Goal: Transaction & Acquisition: Purchase product/service

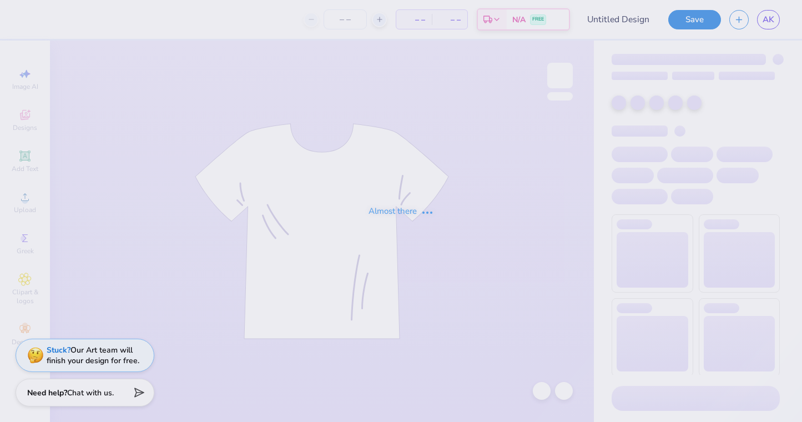
type input "Locket Crewneck 2"
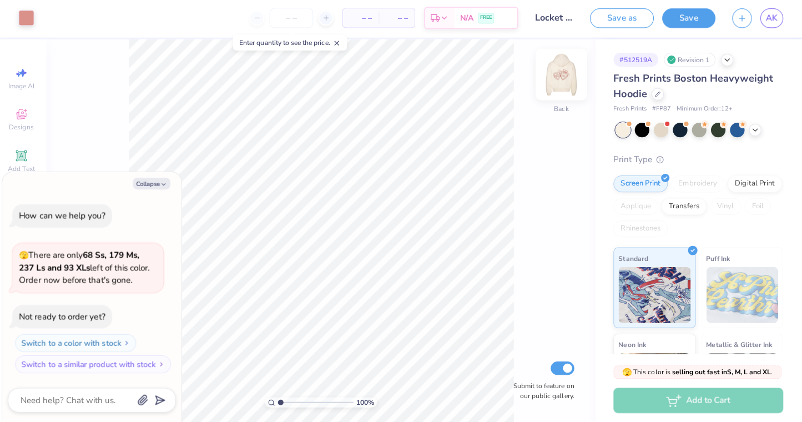
click at [550, 74] on img at bounding box center [559, 75] width 44 height 44
type textarea "x"
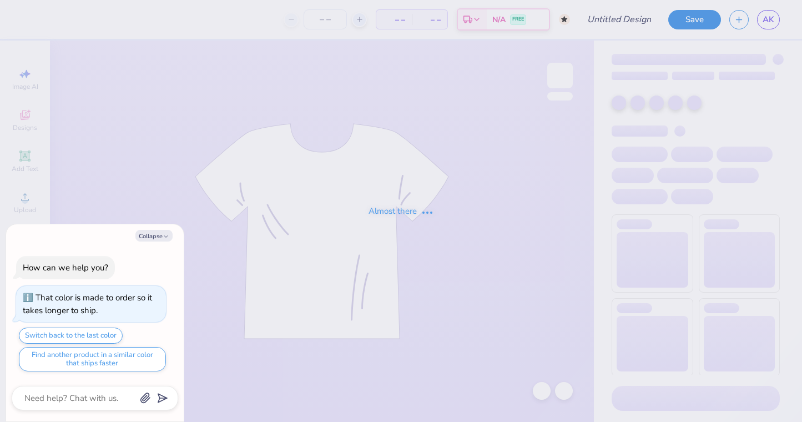
type textarea "x"
type input "Locket Sweatpants 1"
type input "50"
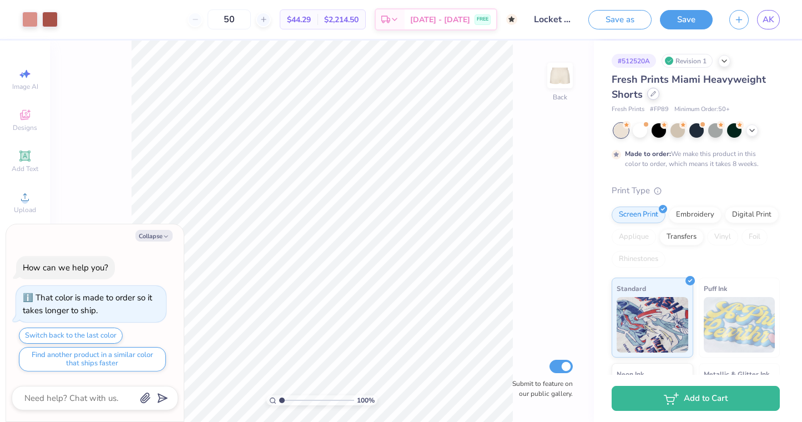
click at [656, 97] on div at bounding box center [653, 94] width 12 height 12
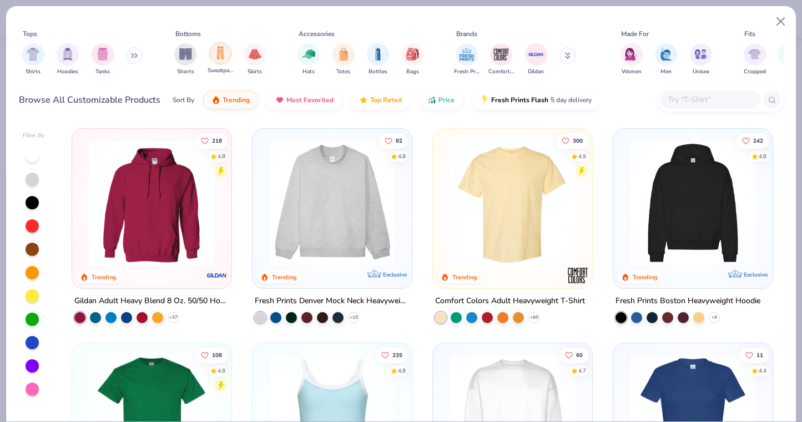
click at [224, 63] on div "filter for Sweatpants" at bounding box center [220, 53] width 22 height 22
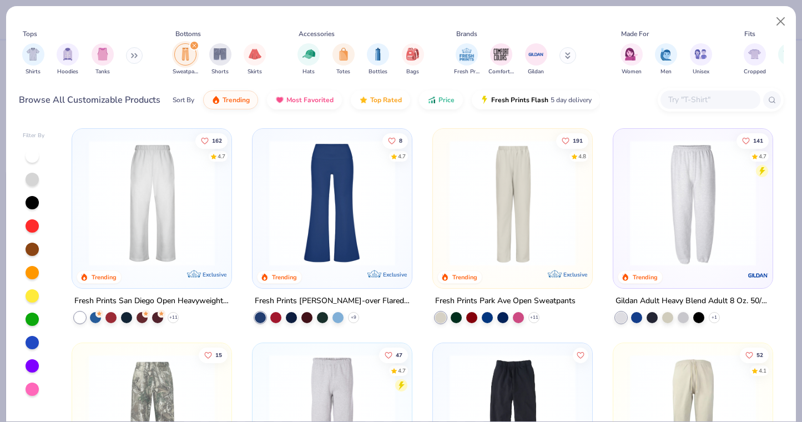
click at [180, 313] on div "Fresh Prints San Diego Open Heavyweight Sweatpants + 11" at bounding box center [152, 308] width 160 height 29
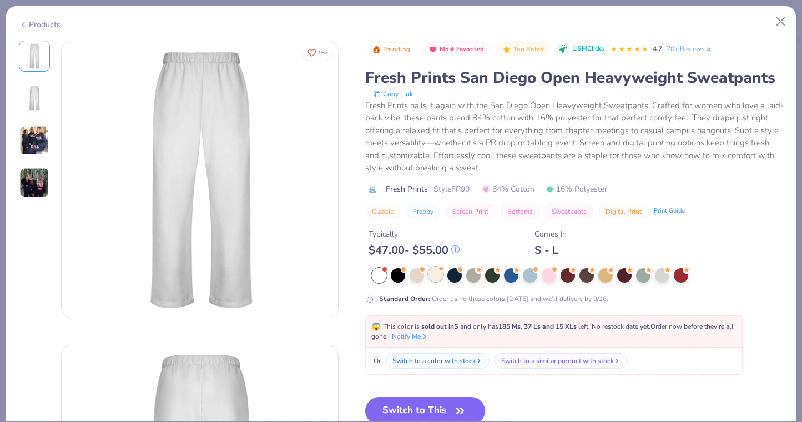
click at [436, 280] on div at bounding box center [435, 274] width 14 height 14
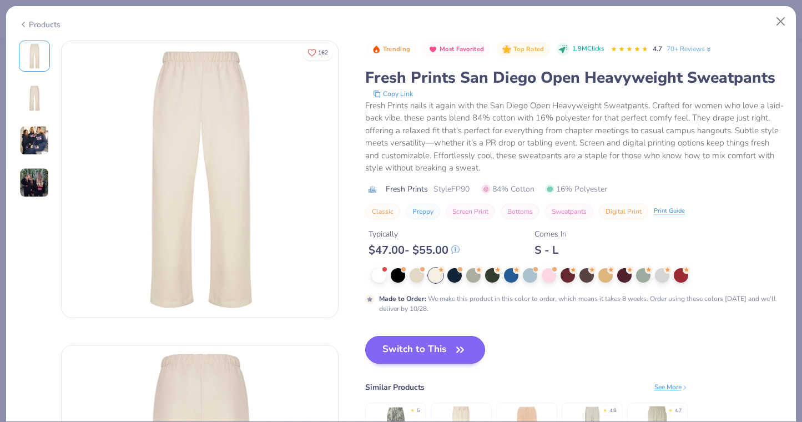
click at [429, 351] on button "Switch to This" at bounding box center [425, 350] width 120 height 28
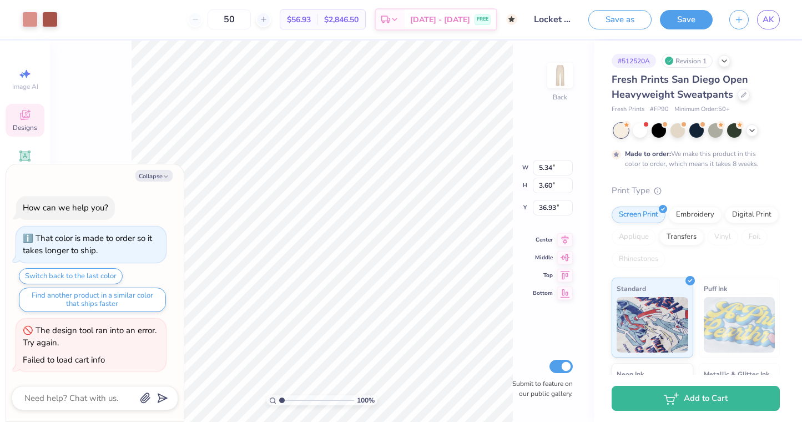
type textarea "x"
type input "6.43"
type textarea "x"
type input "1.01"
type textarea "x"
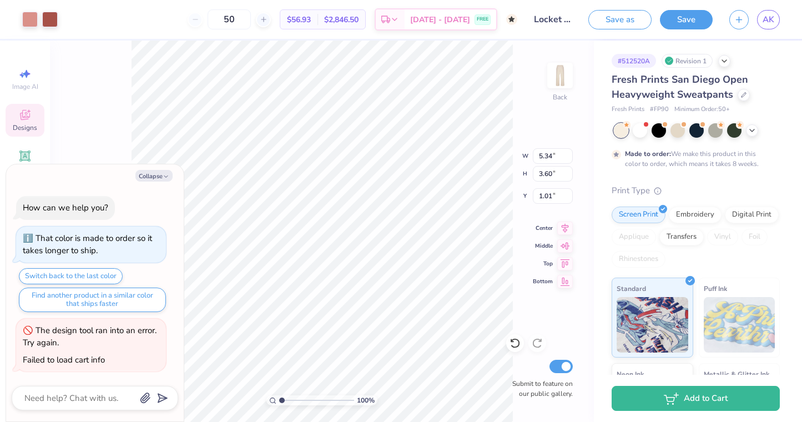
type input "7.86"
type input "5.30"
type input "1.09"
type textarea "x"
type input "0.50"
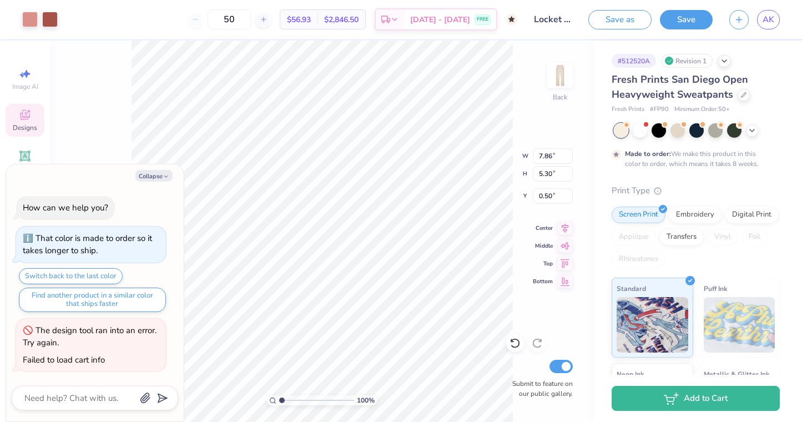
type textarea "x"
type input "7.84"
type input "5.26"
type input "0.53"
type textarea "x"
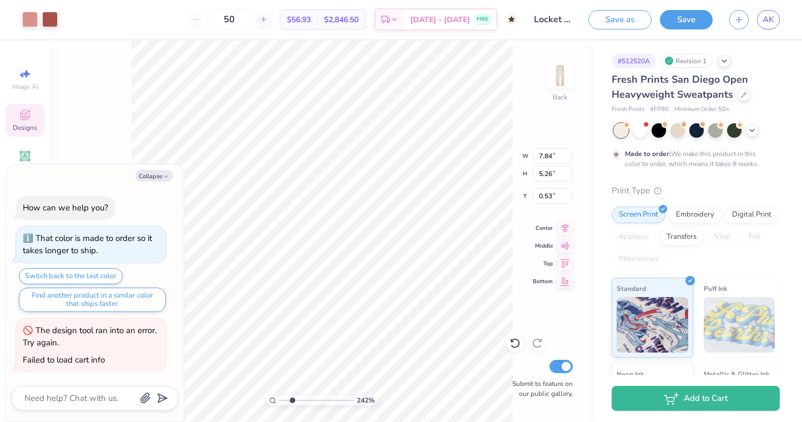
type input "2.19"
drag, startPoint x: 282, startPoint y: 397, endPoint x: 290, endPoint y: 395, distance: 8.1
click at [291, 396] on input "range" at bounding box center [316, 400] width 75 height 10
type textarea "x"
type input "0.50"
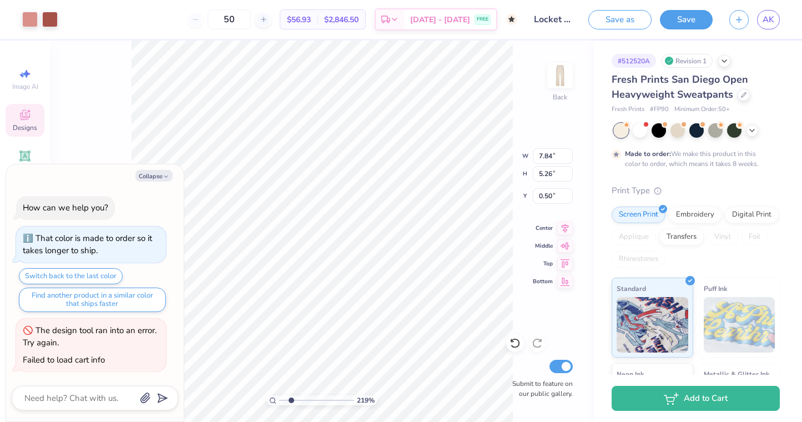
type textarea "x"
type input "1.41"
type textarea "x"
type input "7.86"
type input "5.31"
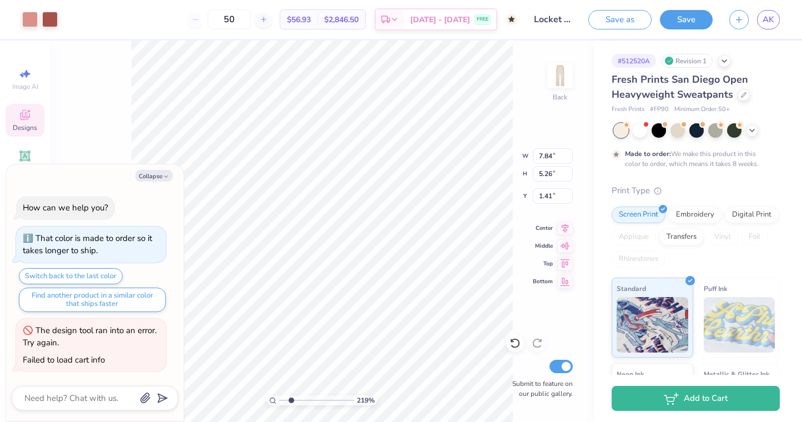
type input "1.37"
type textarea "x"
type input "6.74"
type input "4.55"
type input "1.35"
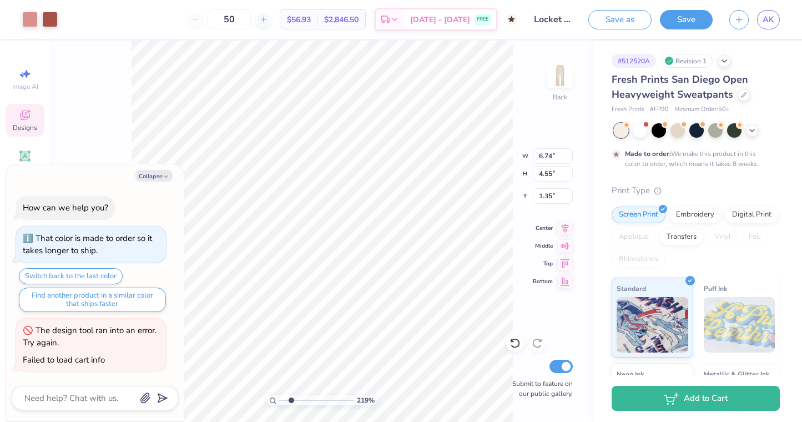
type textarea "x"
type input "0.50"
type textarea "x"
type input "7.75"
type input "5.23"
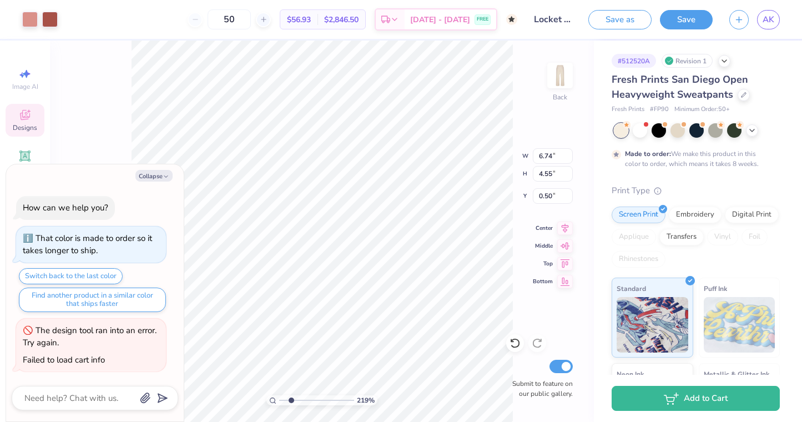
type input "0.53"
type textarea "x"
type input "7.63"
type input "5.01"
type input "0.71"
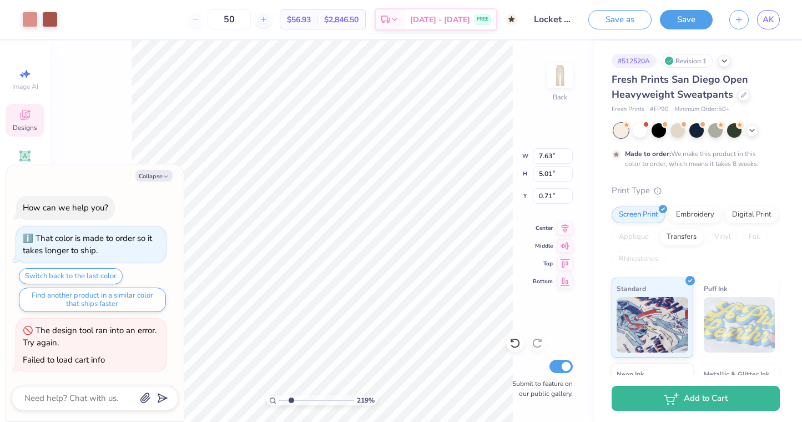
type textarea "x"
type input "0.50"
click at [161, 177] on button "Collapse" at bounding box center [153, 176] width 37 height 12
type textarea "x"
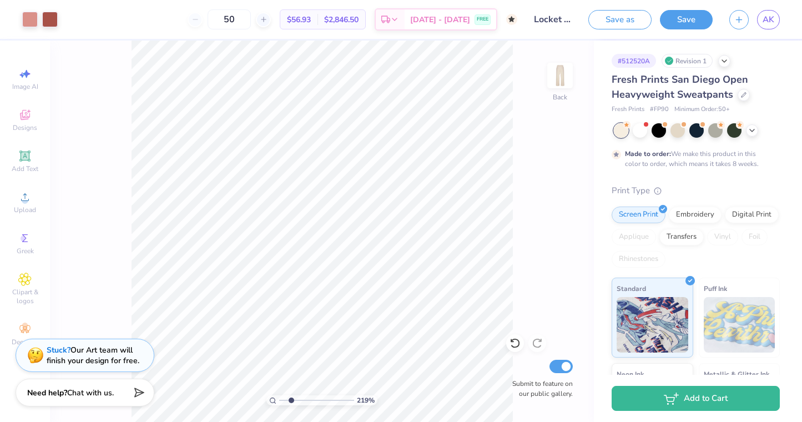
click at [210, 20] on div "50" at bounding box center [228, 19] width 83 height 20
click at [244, 16] on input "50" at bounding box center [228, 19] width 43 height 20
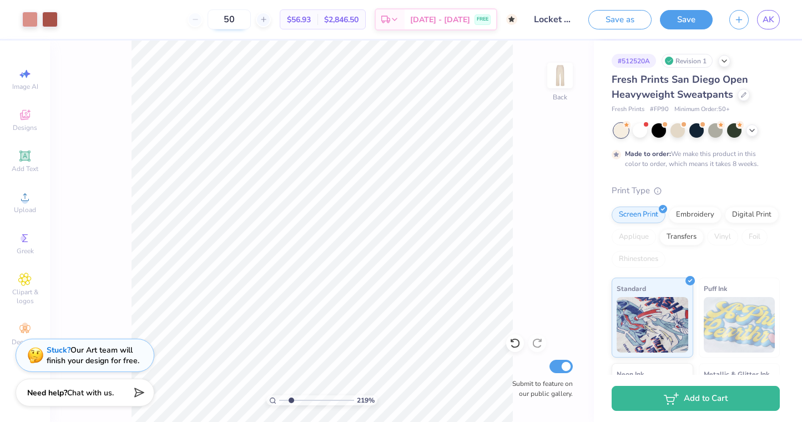
click at [251, 25] on input "50" at bounding box center [228, 19] width 43 height 20
type input "50"
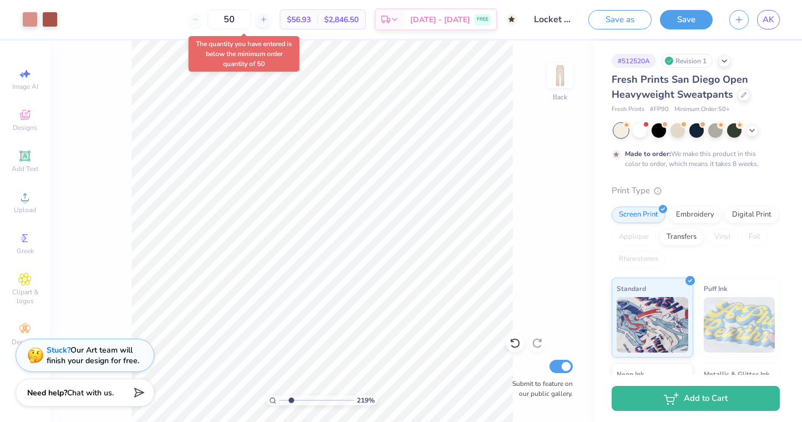
click at [164, 17] on div "50 $56.93 Per Item $2,846.50 Total Est. Delivery [DATE] - [DATE] FREE" at bounding box center [291, 19] width 451 height 39
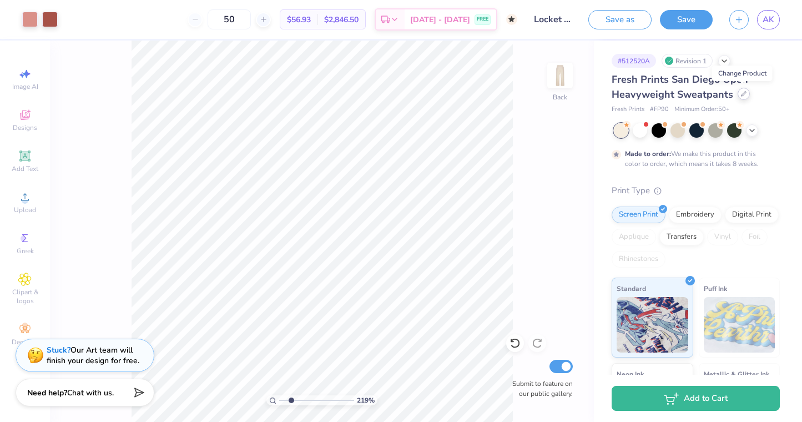
click at [743, 95] on icon at bounding box center [744, 94] width 6 height 6
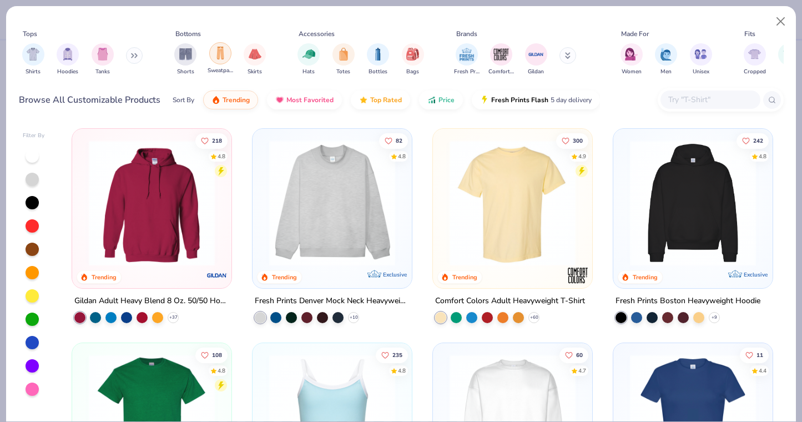
click at [223, 54] on img "filter for Sweatpants" at bounding box center [220, 53] width 12 height 13
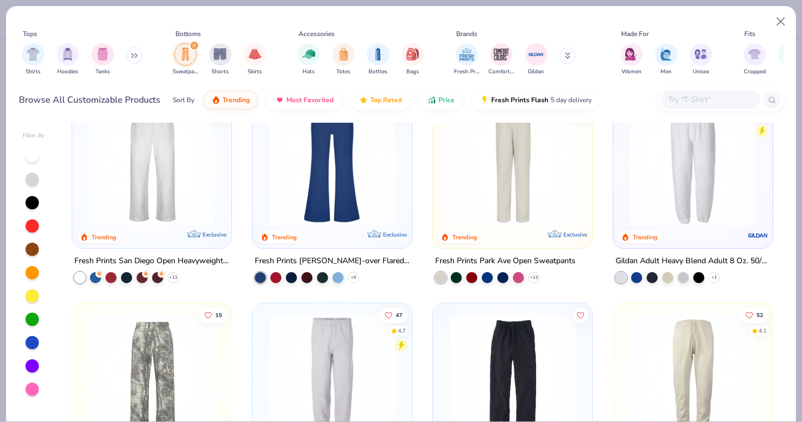
scroll to position [37, 0]
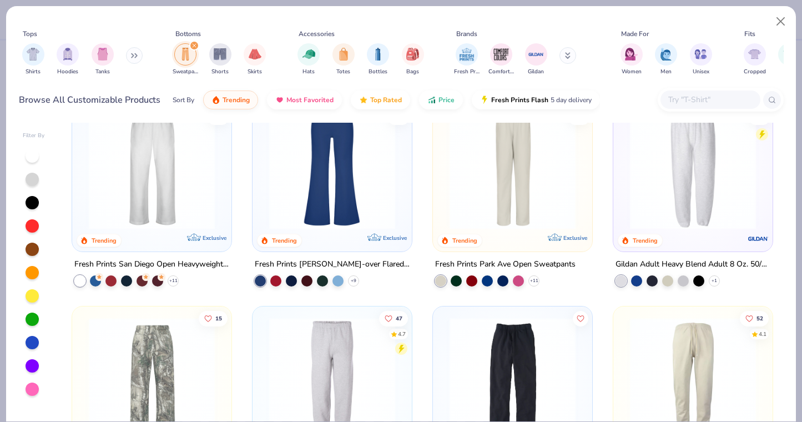
click at [531, 194] on img at bounding box center [512, 166] width 137 height 126
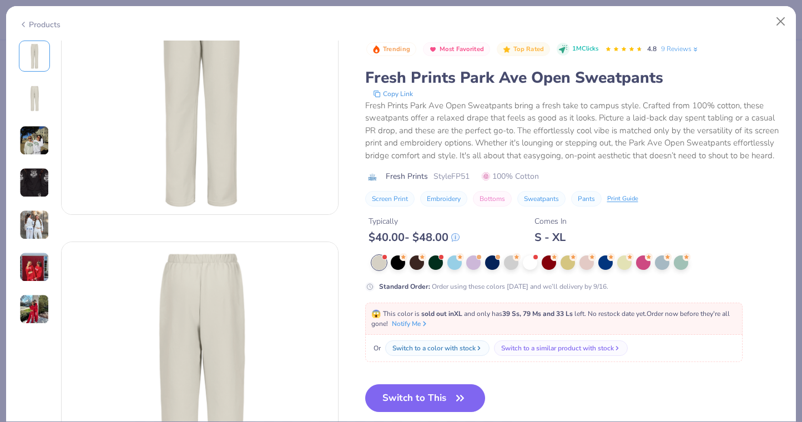
scroll to position [105, 0]
click at [515, 261] on div at bounding box center [511, 261] width 14 height 14
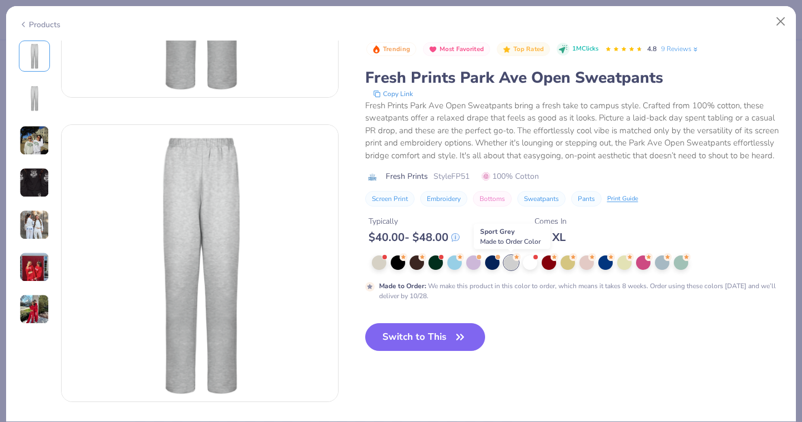
scroll to position [222, 0]
click at [421, 262] on div at bounding box center [416, 261] width 14 height 14
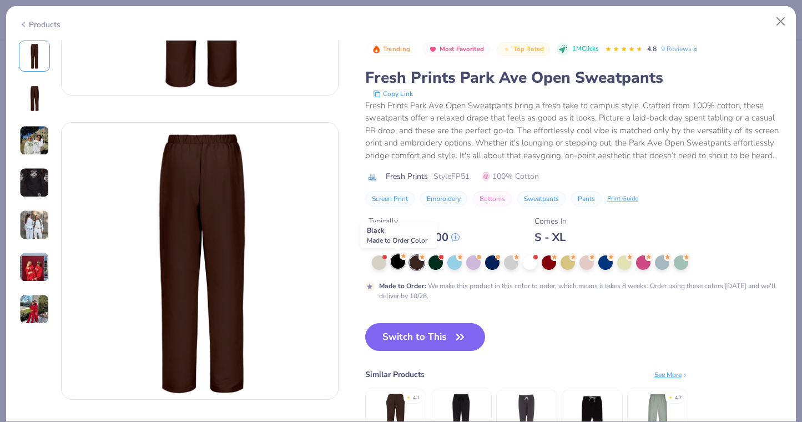
click at [392, 261] on div at bounding box center [397, 261] width 14 height 14
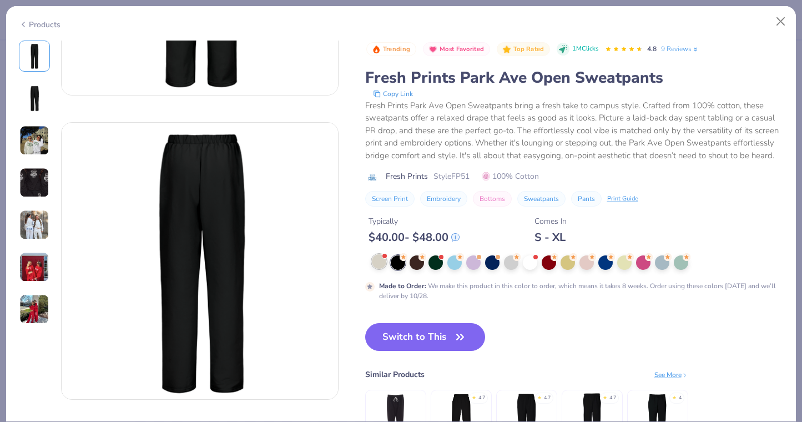
click at [383, 261] on div at bounding box center [379, 261] width 14 height 14
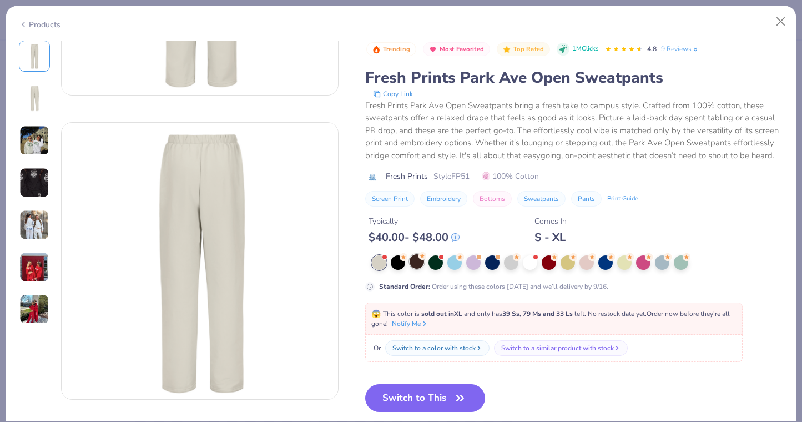
click at [423, 260] on div at bounding box center [416, 261] width 14 height 14
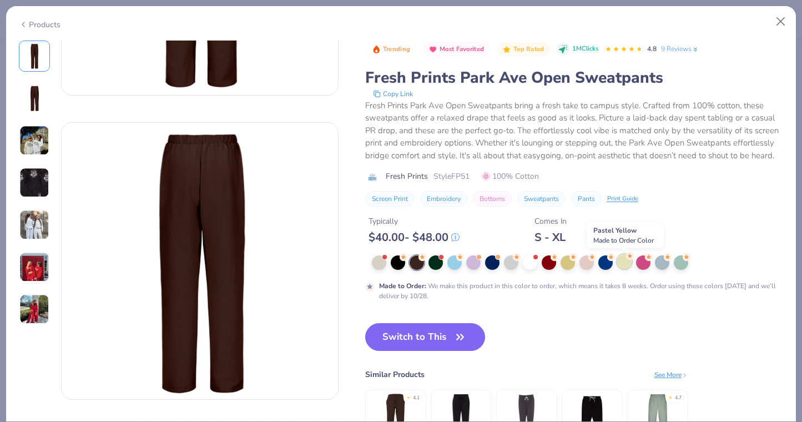
click at [627, 263] on div at bounding box center [624, 261] width 14 height 14
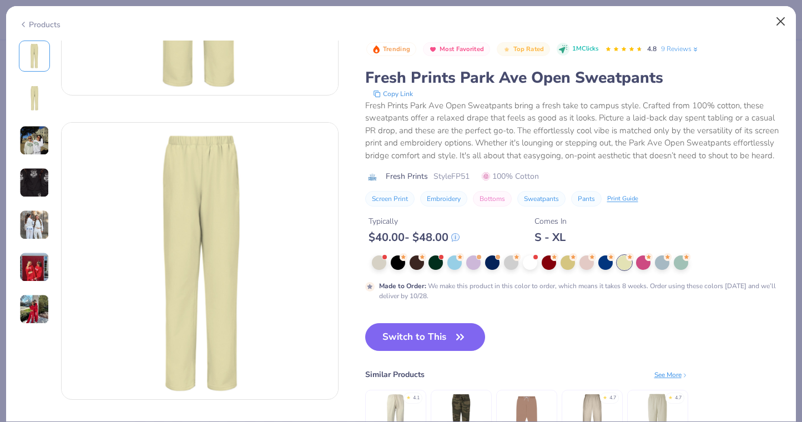
click at [782, 26] on button "Close" at bounding box center [780, 21] width 21 height 21
